Goal: Task Accomplishment & Management: Use online tool/utility

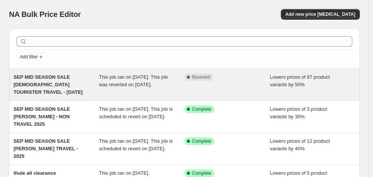
click at [52, 83] on span "SEP MID SEASON SALE [DEMOGRAPHIC_DATA] TOURISTER TRAVEL - [DATE]" at bounding box center [48, 84] width 69 height 21
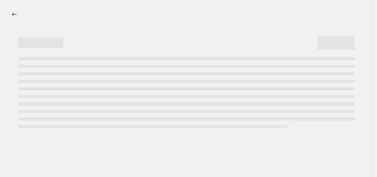
select select "percentage"
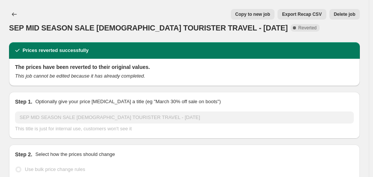
click at [265, 14] on span "Copy to new job" at bounding box center [253, 14] width 35 height 6
select select "percentage"
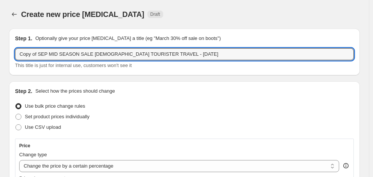
drag, startPoint x: 38, startPoint y: 55, endPoint x: 5, endPoint y: 57, distance: 33.2
click at [147, 54] on input "SEP MID SEASON SALE [DEMOGRAPHIC_DATA] TOURISTER TRAVEL - [DATE]" at bounding box center [184, 54] width 339 height 12
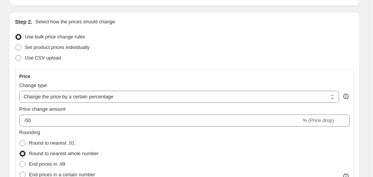
scroll to position [75, 0]
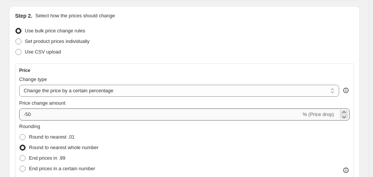
type input "SEP MID SEASON SALE [DEMOGRAPHIC_DATA] TOURISTER TRAVEL - [DATE]"
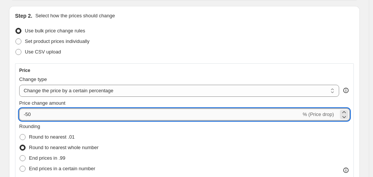
click at [50, 119] on input "-50" at bounding box center [160, 114] width 282 height 12
type input "-5"
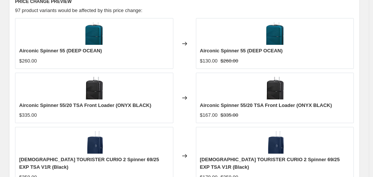
scroll to position [606, 0]
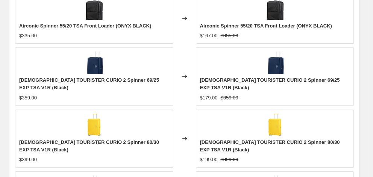
type input "-44"
checkbox input "true"
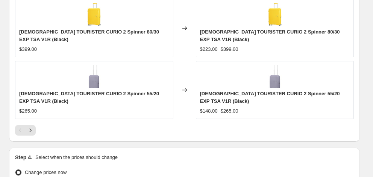
scroll to position [719, 0]
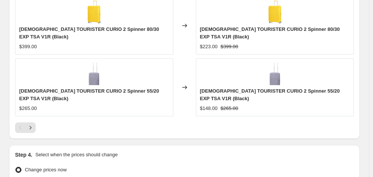
type input "[DATE]"
type input "06:00"
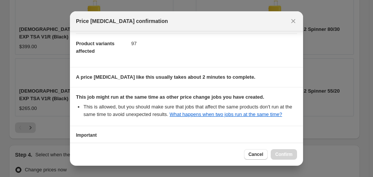
scroll to position [146, 0]
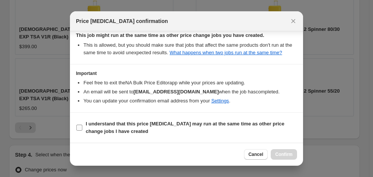
click at [169, 129] on span "I understand that this price [MEDICAL_DATA] may run at the same time as other p…" at bounding box center [192, 127] width 212 height 15
click at [82, 129] on input "I understand that this price [MEDICAL_DATA] may run at the same time as other p…" at bounding box center [79, 128] width 6 height 6
checkbox input "true"
click at [280, 155] on span "Confirm" at bounding box center [284, 154] width 17 height 6
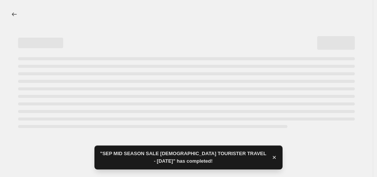
select select "percentage"
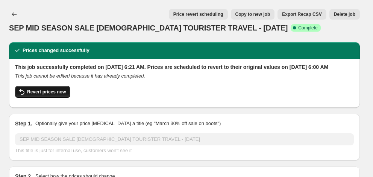
click at [53, 95] on span "Revert prices now" at bounding box center [46, 92] width 39 height 6
checkbox input "false"
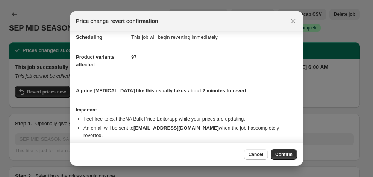
scroll to position [31, 0]
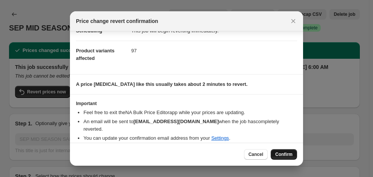
click at [283, 154] on span "Confirm" at bounding box center [284, 154] width 17 height 6
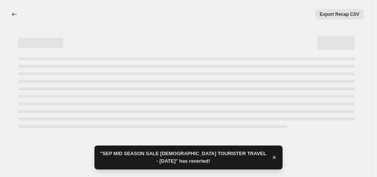
select select "percentage"
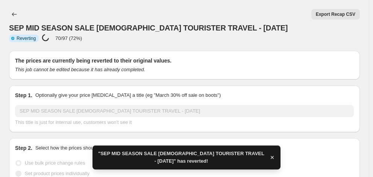
checkbox input "true"
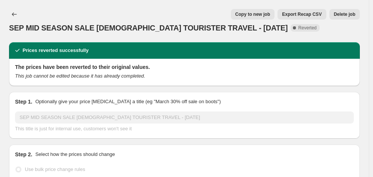
click at [252, 15] on span "Copy to new job" at bounding box center [253, 14] width 35 height 6
select select "percentage"
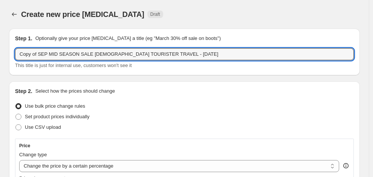
drag, startPoint x: 38, startPoint y: 56, endPoint x: -2, endPoint y: 57, distance: 39.9
click at [0, 57] on html "Home Settings Plans Skip to content Create new price [MEDICAL_DATA]. This page …" at bounding box center [186, 88] width 373 height 177
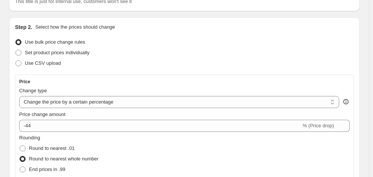
scroll to position [75, 0]
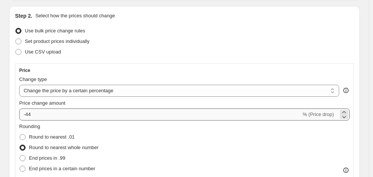
type input "SEP MID SEASON SALE [DEMOGRAPHIC_DATA] TOURISTER TRAVEL - [DATE]"
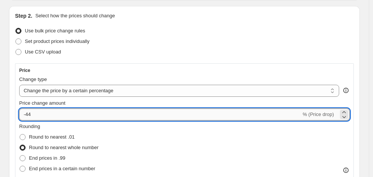
click at [55, 119] on input "-44" at bounding box center [160, 114] width 282 height 12
type input "-40"
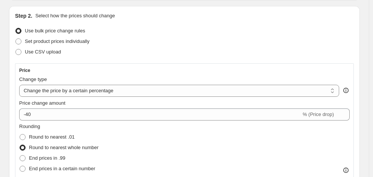
click at [78, 79] on div "Change type" at bounding box center [179, 80] width 320 height 8
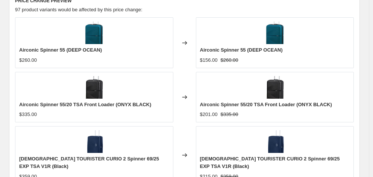
scroll to position [606, 0]
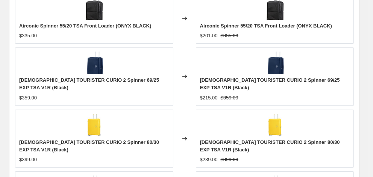
checkbox input "true"
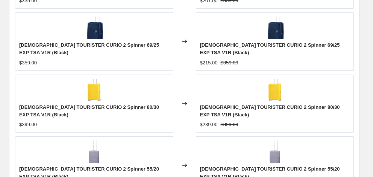
scroll to position [681, 0]
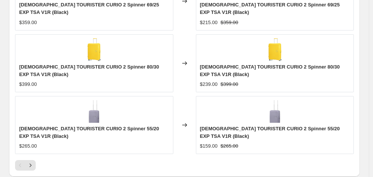
type input "[DATE]"
type input "06:00"
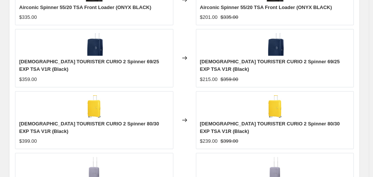
scroll to position [715, 0]
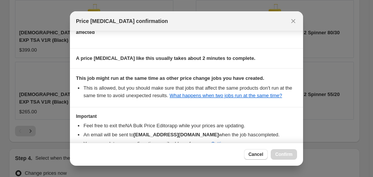
scroll to position [146, 0]
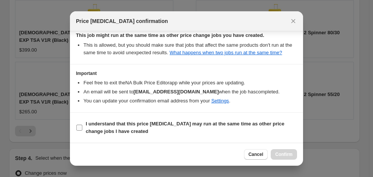
click at [159, 133] on span "I understand that this price [MEDICAL_DATA] may run at the same time as other p…" at bounding box center [192, 127] width 212 height 15
click at [82, 131] on input "I understand that this price [MEDICAL_DATA] may run at the same time as other p…" at bounding box center [79, 128] width 6 height 6
checkbox input "true"
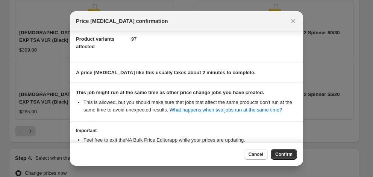
scroll to position [0, 0]
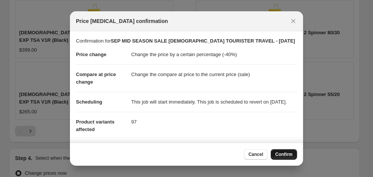
click at [285, 156] on span "Confirm" at bounding box center [284, 154] width 17 height 6
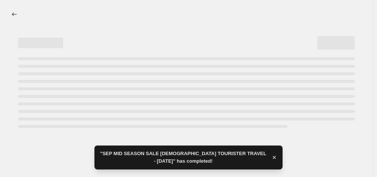
select select "percentage"
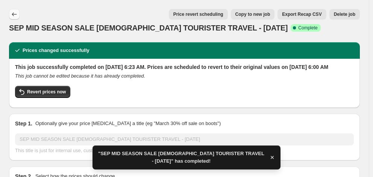
click at [15, 14] on icon "Price change jobs" at bounding box center [15, 15] width 8 height 8
